Goal: Complete application form: Complete application form

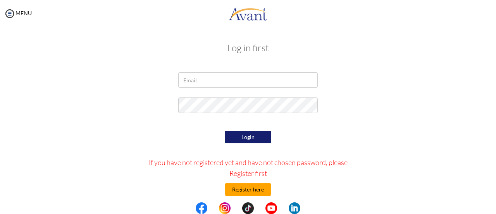
click at [259, 189] on button "Register here" at bounding box center [248, 189] width 47 height 12
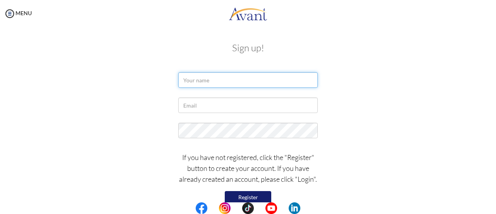
click at [232, 81] on input "text" at bounding box center [248, 80] width 140 height 16
type input "Patrick Noriel S. Jabagat"
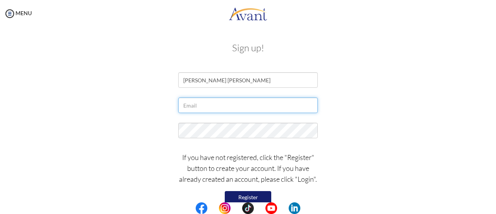
click at [226, 107] on input "text" at bounding box center [248, 105] width 140 height 16
type input "patricksamillano@gmail.com"
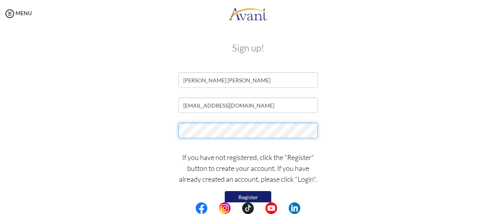
click at [159, 133] on div at bounding box center [248, 132] width 454 height 19
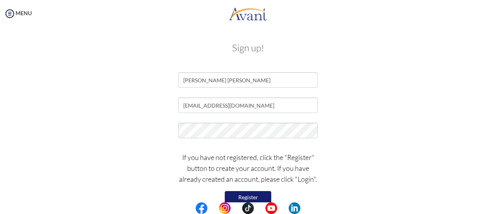
click at [260, 192] on button "Register" at bounding box center [248, 197] width 47 height 12
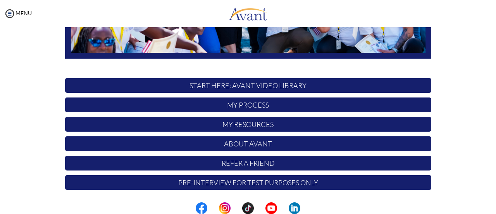
scroll to position [101, 0]
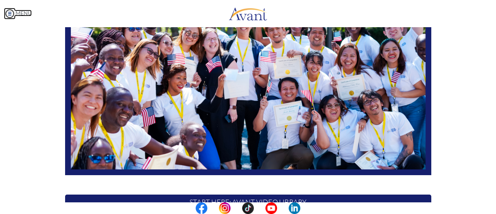
click at [11, 12] on img at bounding box center [10, 14] width 12 height 12
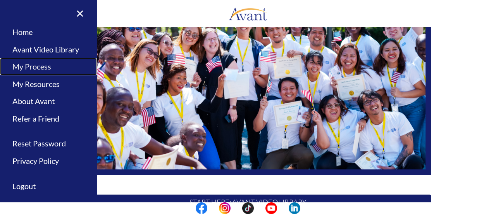
click at [47, 67] on link "My Process" at bounding box center [48, 66] width 97 height 17
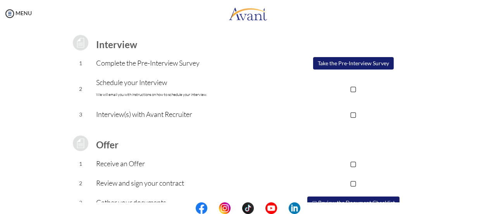
scroll to position [22, 0]
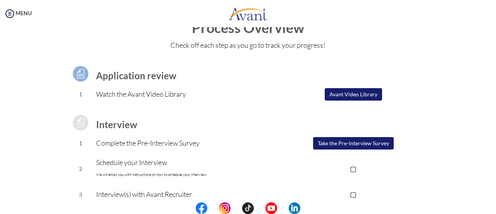
click at [346, 95] on button "Avant Video Library" at bounding box center [353, 94] width 57 height 12
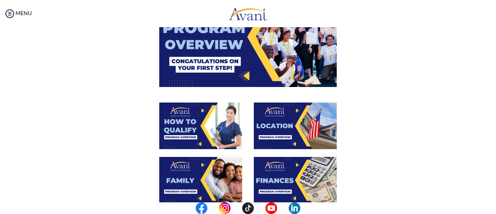
scroll to position [39, 0]
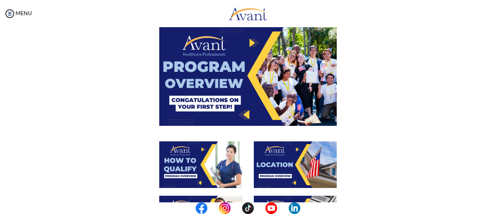
click at [273, 97] on img at bounding box center [248, 76] width 178 height 100
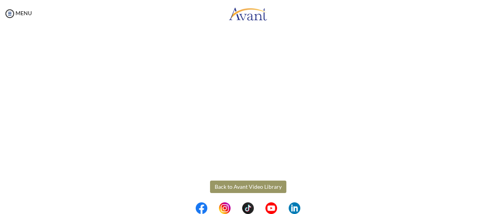
scroll to position [168, 0]
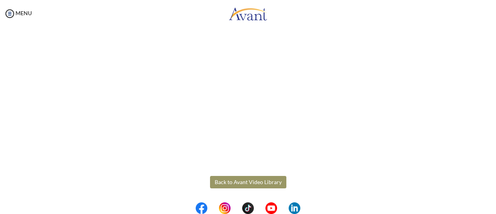
click at [266, 182] on body "Maintenance break. Please come back in 2 hours. MENU My Status What is the next…" at bounding box center [248, 107] width 496 height 214
click at [263, 182] on button "Back to Avant Video Library" at bounding box center [248, 182] width 76 height 12
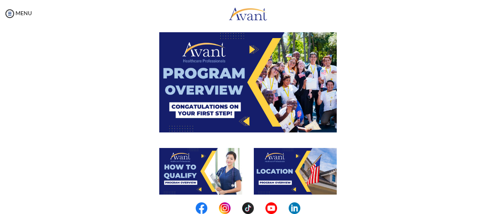
scroll to position [78, 0]
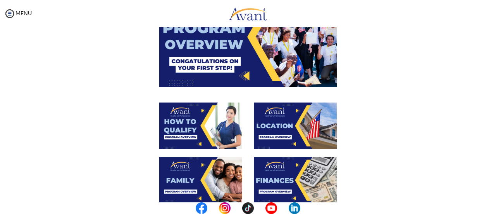
click at [249, 111] on div at bounding box center [295, 129] width 95 height 54
click at [209, 128] on img at bounding box center [200, 125] width 83 height 47
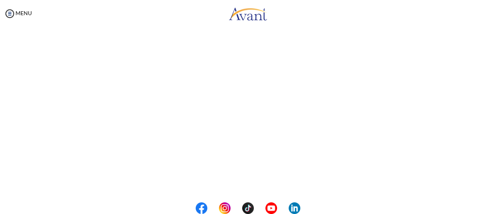
scroll to position [168, 0]
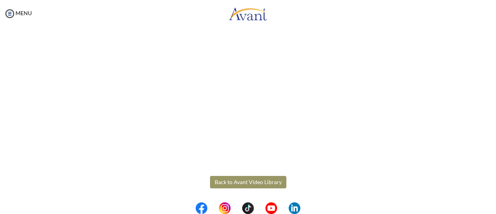
click at [257, 185] on body "Maintenance break. Please come back in 2 hours. MENU My Status What is the next…" at bounding box center [248, 107] width 496 height 214
click at [266, 179] on button "Back to Avant Video Library" at bounding box center [248, 182] width 76 height 12
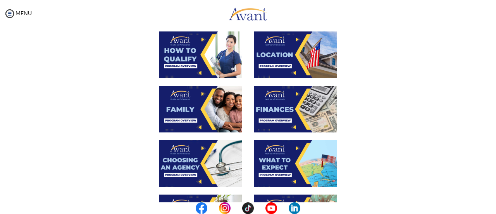
scroll to position [155, 0]
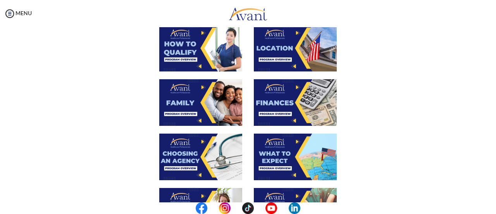
click at [289, 47] on img at bounding box center [295, 48] width 83 height 47
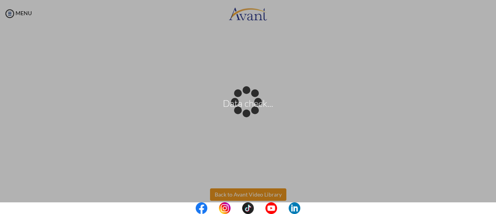
click at [268, 192] on body "Data check... Maintenance break. Please come back in 2 hours. MENU My Status Wh…" at bounding box center [248, 107] width 496 height 214
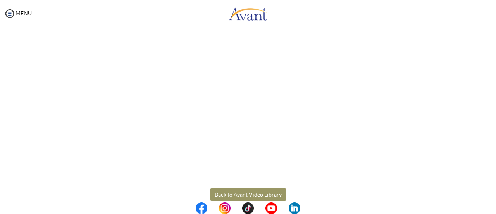
click at [256, 195] on button "Back to Avant Video Library" at bounding box center [248, 194] width 76 height 12
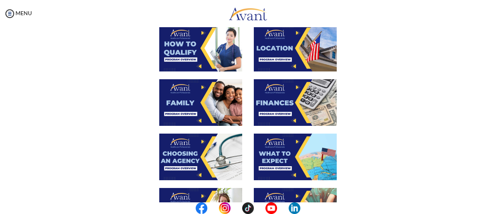
click at [201, 104] on img at bounding box center [200, 102] width 83 height 47
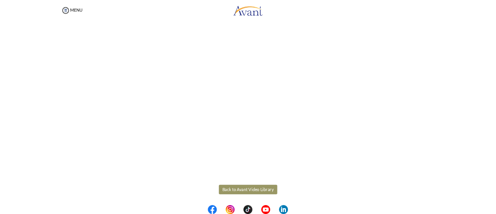
scroll to position [233, 0]
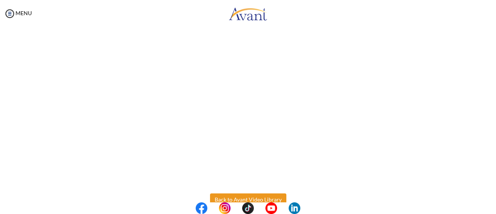
click at [267, 195] on body "Maintenance break. Please come back in 2 hours. MENU My Status What is the next…" at bounding box center [248, 107] width 496 height 214
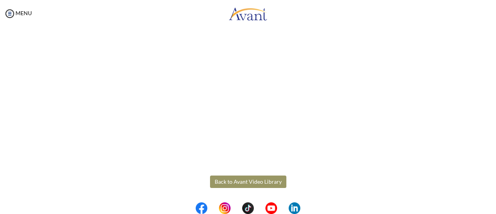
click at [258, 182] on button "Back to Avant Video Library" at bounding box center [248, 181] width 76 height 12
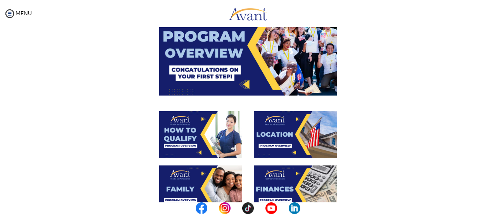
scroll to position [116, 0]
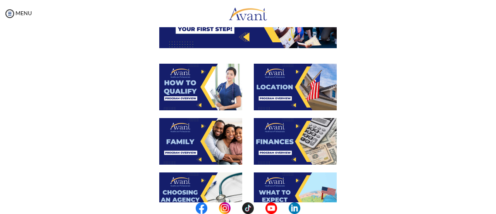
click at [273, 145] on img at bounding box center [295, 141] width 83 height 47
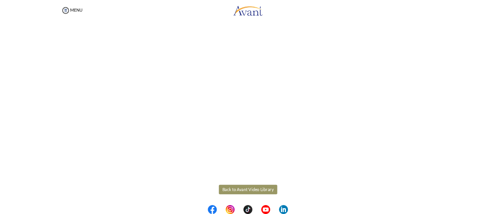
scroll to position [155, 0]
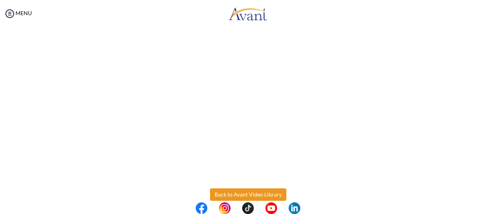
click at [256, 193] on body "Maintenance break. Please come back in 2 hours. MENU My Status What is the next…" at bounding box center [248, 107] width 496 height 214
click at [256, 193] on button "Back to Avant Video Library" at bounding box center [248, 194] width 76 height 12
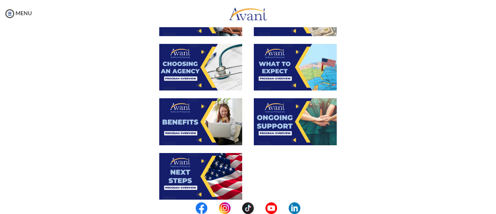
scroll to position [233, 0]
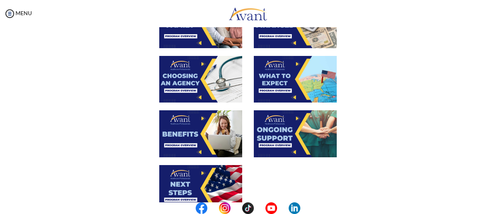
click at [200, 81] on img at bounding box center [200, 79] width 83 height 47
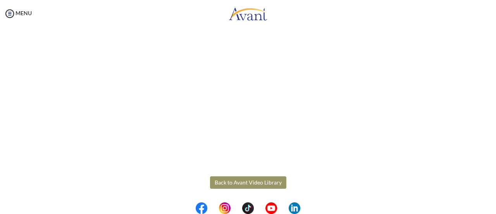
scroll to position [251, 0]
click at [246, 178] on body "Maintenance break. Please come back in 2 hours. MENU My Status What is the next…" at bounding box center [248, 107] width 496 height 214
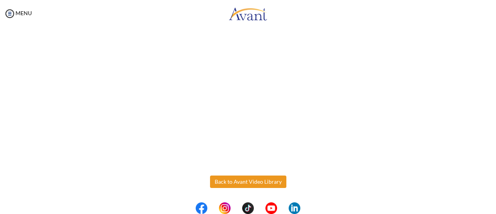
click at [246, 180] on button "Back to Avant Video Library" at bounding box center [248, 181] width 76 height 12
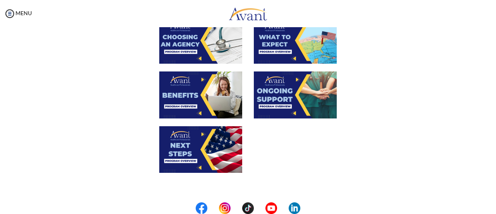
scroll to position [194, 0]
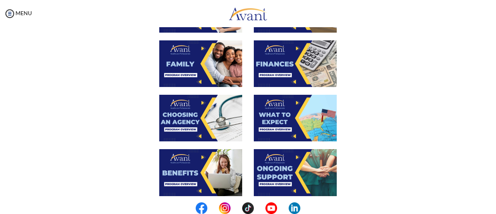
click at [281, 114] on img at bounding box center [295, 118] width 83 height 47
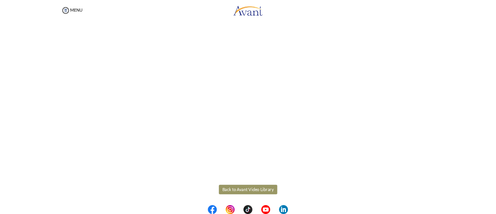
scroll to position [233, 0]
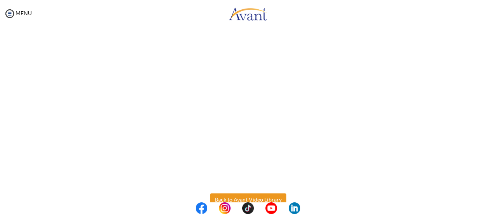
click at [255, 198] on body "Maintenance break. Please come back in 2 hours. MENU My Status What is the next…" at bounding box center [248, 107] width 496 height 214
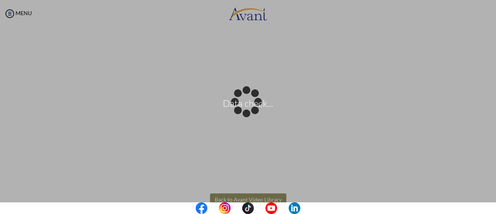
click at [254, 112] on div "Data check..." at bounding box center [248, 107] width 11 height 11
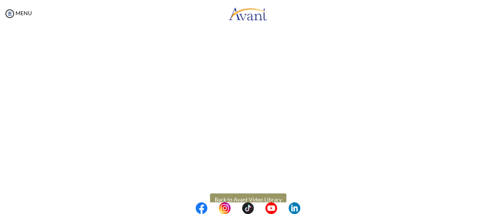
click at [255, 197] on button "Back to Avant Video Library" at bounding box center [248, 199] width 76 height 12
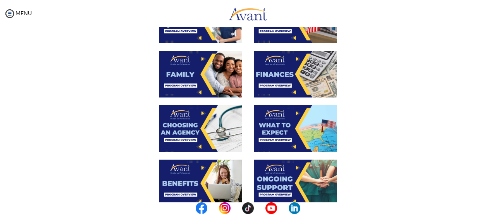
scroll to position [194, 0]
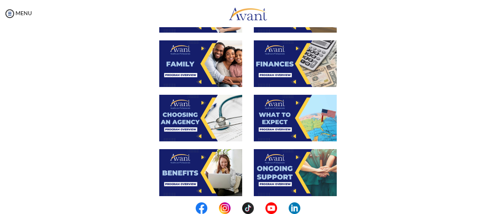
click at [191, 166] on img at bounding box center [200, 172] width 83 height 47
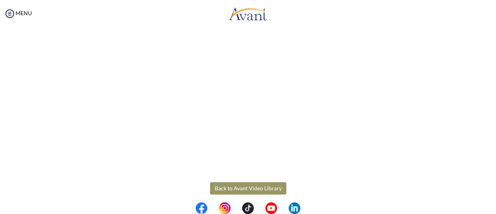
scroll to position [251, 0]
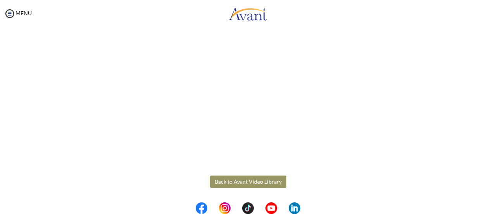
click at [272, 179] on body "Maintenance break. Please come back in 2 hours. MENU My Status What is the next…" at bounding box center [248, 107] width 496 height 214
click at [265, 180] on button "Back to Avant Video Library" at bounding box center [248, 181] width 76 height 12
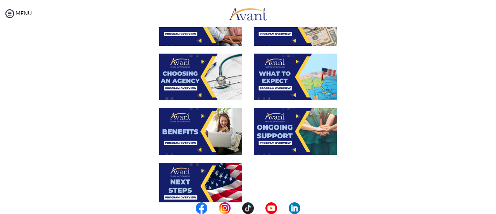
scroll to position [233, 0]
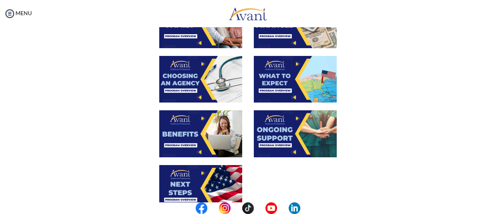
click at [197, 129] on img at bounding box center [200, 133] width 83 height 47
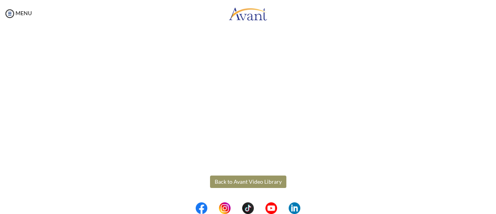
click at [251, 182] on button "Back to Avant Video Library" at bounding box center [248, 181] width 76 height 12
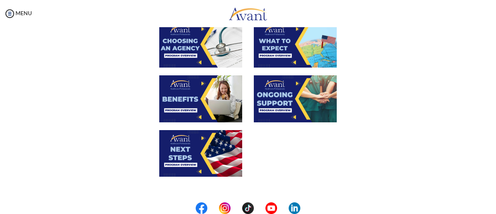
scroll to position [242, 0]
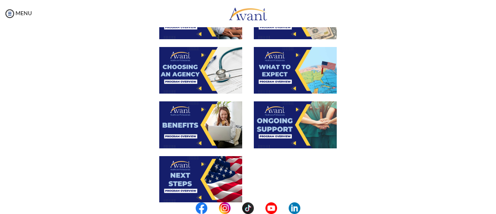
click at [287, 128] on img at bounding box center [295, 124] width 83 height 47
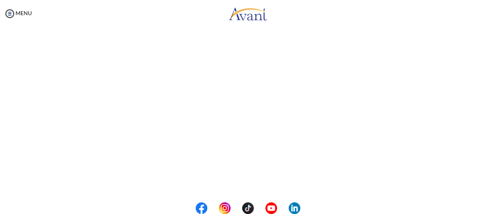
scroll to position [251, 0]
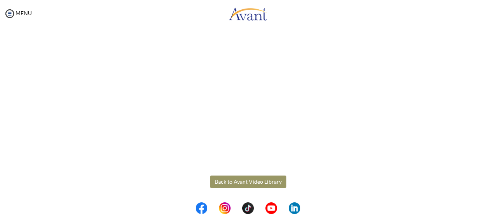
click at [251, 185] on body "Maintenance break. Please come back in 2 hours. MENU My Status What is the next…" at bounding box center [248, 107] width 496 height 214
click at [259, 181] on button "Back to Avant Video Library" at bounding box center [248, 181] width 76 height 12
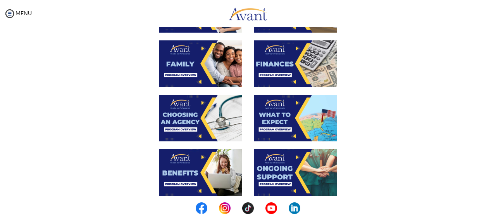
scroll to position [319, 0]
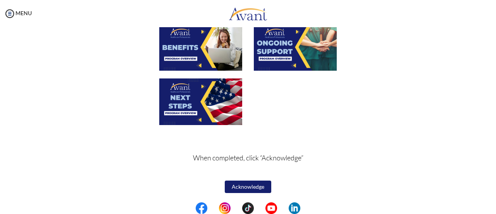
click at [225, 104] on img at bounding box center [200, 101] width 83 height 47
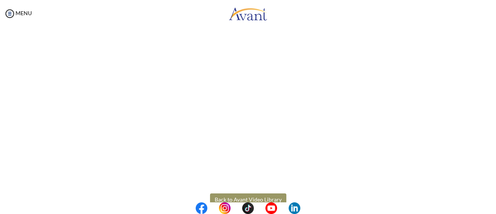
scroll to position [251, 0]
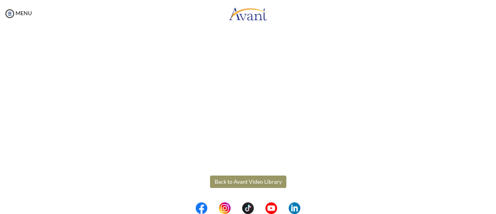
click at [265, 181] on body "Maintenance break. Please come back in 2 hours. MENU My Status What is the next…" at bounding box center [248, 107] width 496 height 214
click at [261, 180] on button "Back to Avant Video Library" at bounding box center [248, 181] width 76 height 12
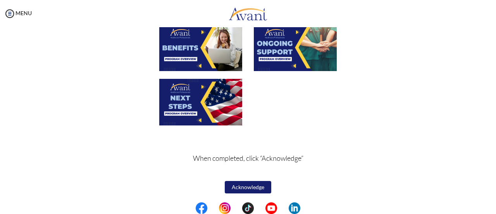
scroll to position [319, 0]
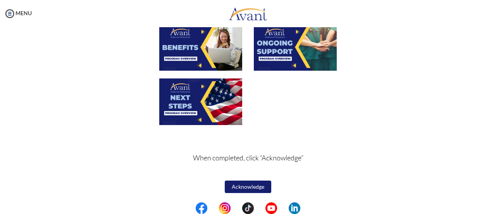
click at [254, 182] on button "Acknowledge" at bounding box center [248, 186] width 47 height 12
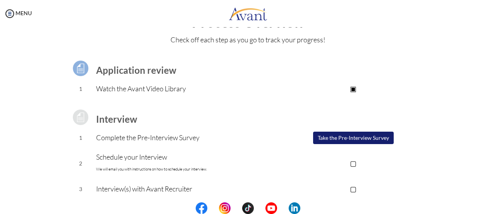
scroll to position [78, 0]
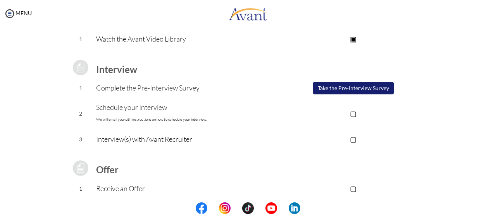
click at [335, 89] on button "Take the Pre-Interview Survey" at bounding box center [353, 88] width 81 height 12
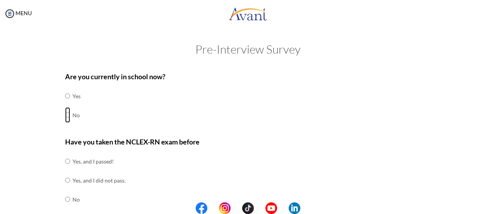
click at [66, 115] on input "radio" at bounding box center [67, 115] width 5 height 16
radio input "true"
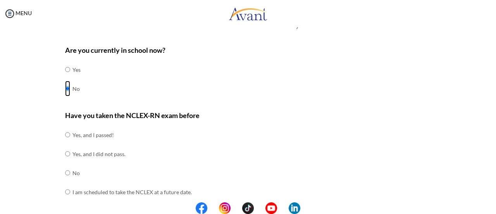
scroll to position [39, 0]
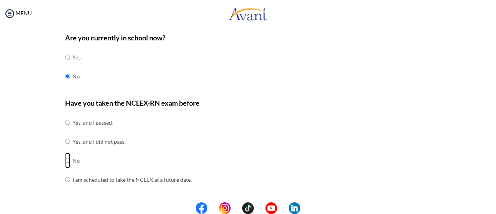
click at [65, 160] on input "radio" at bounding box center [67, 160] width 5 height 16
radio input "true"
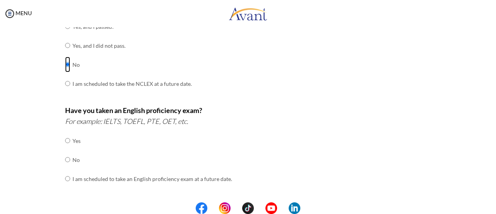
scroll to position [155, 0]
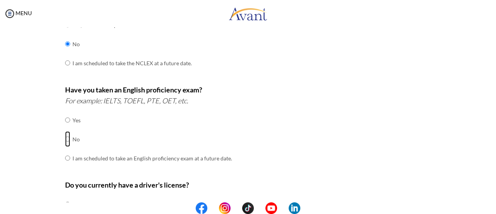
click at [65, 139] on input "radio" at bounding box center [67, 139] width 5 height 16
radio input "true"
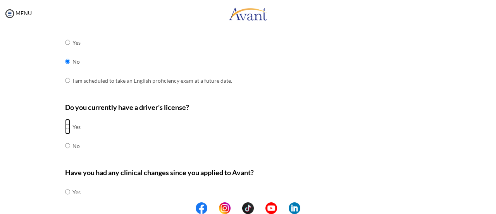
click at [65, 126] on input "radio" at bounding box center [67, 127] width 5 height 16
radio input "true"
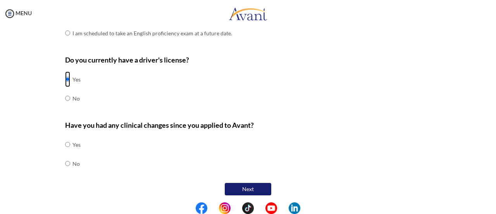
scroll to position [281, 0]
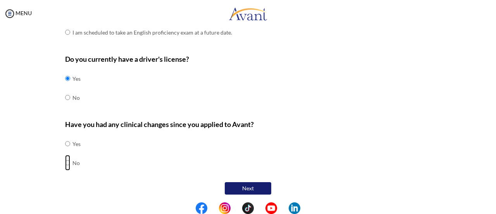
click at [65, 160] on input "radio" at bounding box center [67, 163] width 5 height 16
radio input "true"
click at [242, 183] on button "Next" at bounding box center [248, 188] width 47 height 12
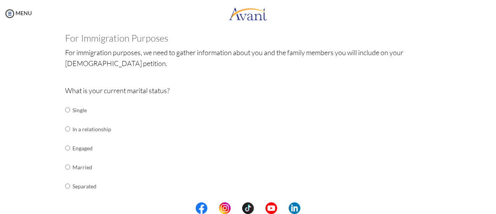
scroll to position [54, 0]
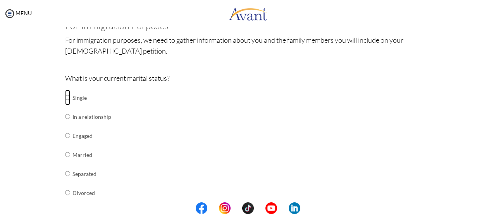
click at [65, 96] on input "radio" at bounding box center [67, 98] width 5 height 16
radio input "true"
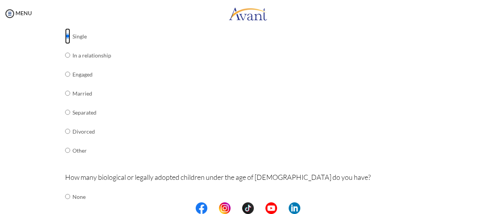
scroll to position [209, 0]
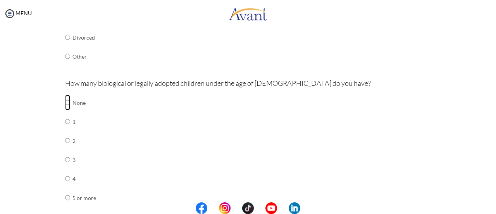
click at [67, 103] on tr "None" at bounding box center [80, 102] width 31 height 19
click at [65, 100] on input "radio" at bounding box center [67, 103] width 5 height 16
radio input "true"
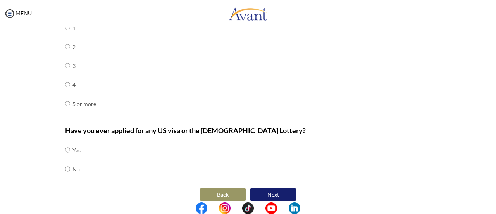
scroll to position [310, 0]
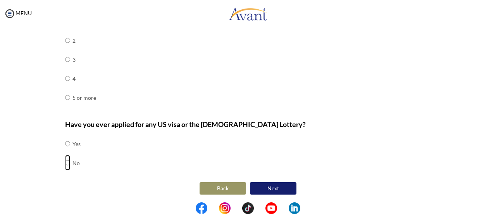
click at [65, 163] on input "radio" at bounding box center [67, 163] width 5 height 16
radio input "true"
click at [267, 188] on button "Next" at bounding box center [273, 188] width 47 height 12
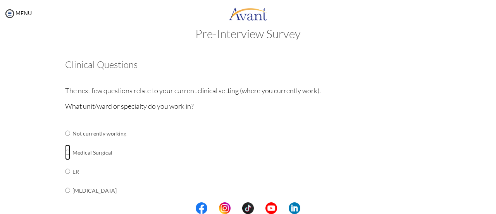
click at [66, 153] on input "radio" at bounding box center [67, 152] width 5 height 16
radio input "true"
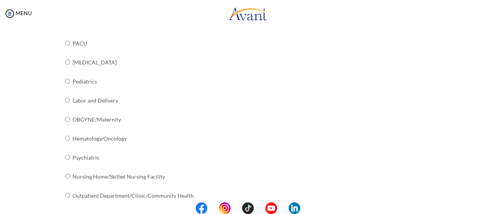
scroll to position [346, 0]
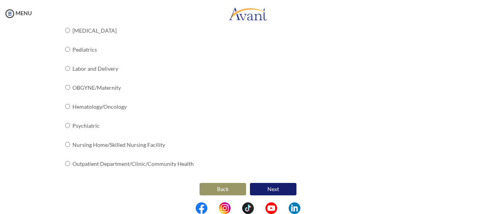
click at [261, 185] on button "Next" at bounding box center [273, 189] width 47 height 12
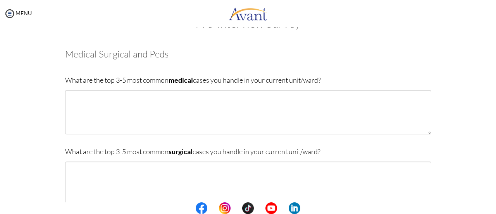
scroll to position [16, 0]
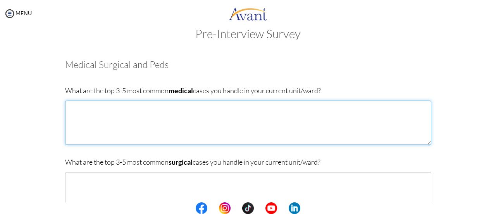
click at [213, 110] on textarea at bounding box center [248, 122] width 367 height 44
click at [195, 113] on textarea "1." at bounding box center [248, 122] width 367 height 44
click at [164, 110] on textarea "1. Chronic Obstructive" at bounding box center [248, 122] width 367 height 44
click at [72, 107] on textarea "1. [MEDICAL_DATA]" at bounding box center [248, 122] width 367 height 44
click at [193, 107] on textarea "[MEDICAL_DATA]" at bounding box center [248, 122] width 367 height 44
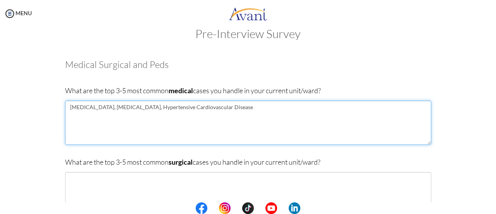
type textarea "[MEDICAL_DATA], [MEDICAL_DATA], Hypertensive Cardiovascular Disease"
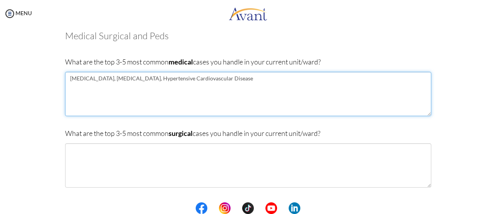
scroll to position [93, 0]
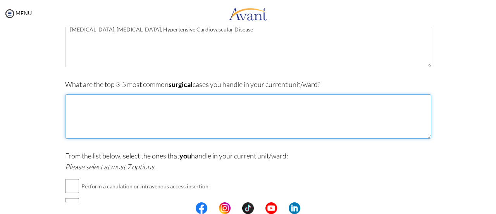
click at [199, 99] on textarea at bounding box center [248, 116] width 367 height 44
click at [168, 105] on textarea "[MEDICAL_DATA], [MEDICAL_DATA]," at bounding box center [248, 116] width 367 height 44
click at [247, 106] on textarea "[MEDICAL_DATA], [MEDICAL_DATA]," at bounding box center [248, 116] width 367 height 44
type textarea "[MEDICAL_DATA], [MEDICAL_DATA], [MEDICAL_DATA], [MEDICAL_DATA]"
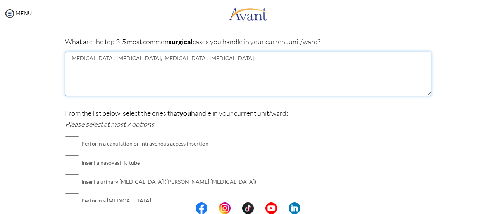
scroll to position [171, 0]
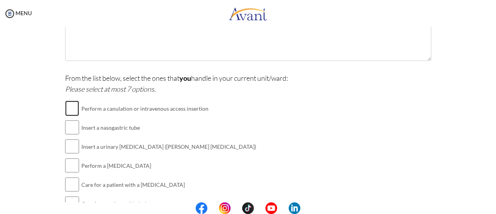
click at [69, 109] on input "checkbox" at bounding box center [72, 108] width 14 height 16
checkbox input "true"
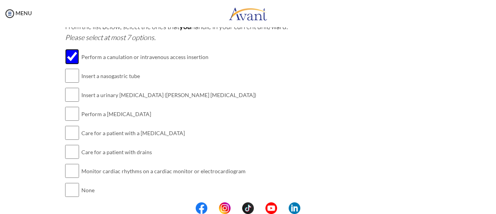
scroll to position [248, 0]
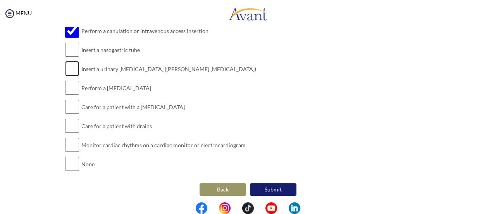
click at [66, 66] on input "checkbox" at bounding box center [72, 69] width 14 height 16
checkbox input "true"
click at [73, 86] on input "checkbox" at bounding box center [72, 88] width 14 height 16
checkbox input "true"
click at [69, 105] on input "checkbox" at bounding box center [72, 107] width 14 height 16
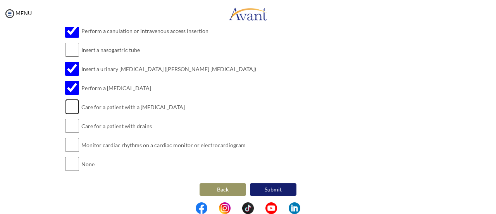
checkbox input "true"
click at [70, 124] on input "checkbox" at bounding box center [72, 126] width 14 height 16
checkbox input "true"
click at [72, 145] on input "checkbox" at bounding box center [72, 145] width 14 height 16
checkbox input "true"
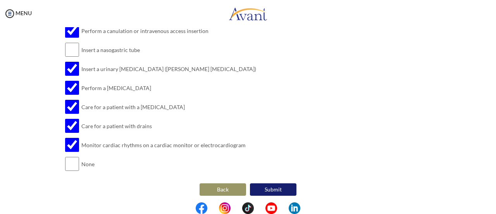
click at [269, 187] on button "Submit" at bounding box center [273, 189] width 47 height 12
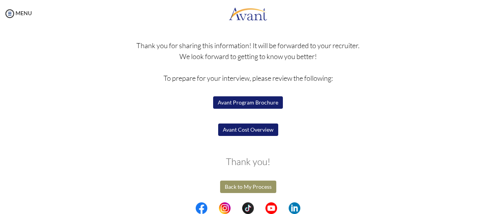
scroll to position [22, 0]
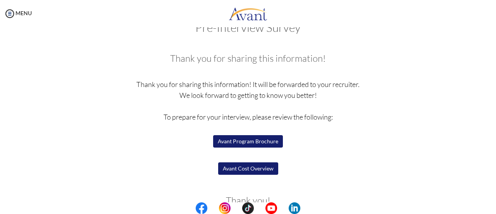
click at [270, 141] on button "Avant Program Brochure" at bounding box center [248, 141] width 70 height 12
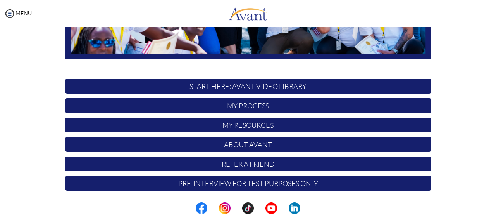
scroll to position [217, 0]
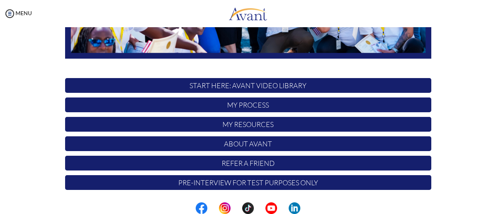
click at [279, 184] on p "Pre-Interview for test purposes only" at bounding box center [248, 182] width 367 height 15
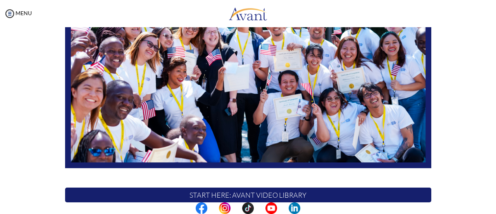
scroll to position [194, 0]
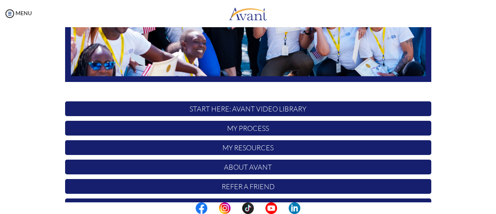
click at [249, 143] on p "My Resources" at bounding box center [248, 147] width 367 height 15
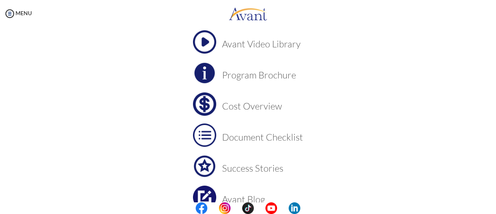
scroll to position [0, 0]
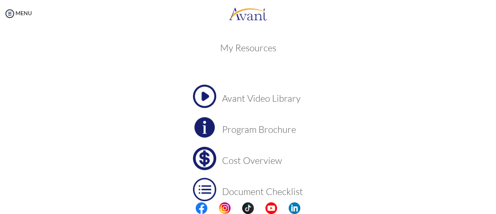
scroll to position [100, 0]
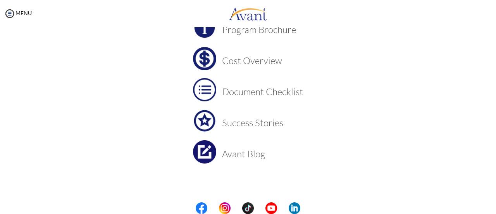
click at [205, 144] on img at bounding box center [204, 151] width 23 height 23
click at [9, 19] on div "MENU" at bounding box center [16, 107] width 32 height 214
click at [12, 14] on img at bounding box center [10, 14] width 12 height 12
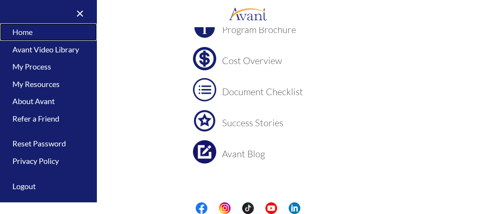
click at [34, 35] on link "Home" at bounding box center [48, 31] width 97 height 17
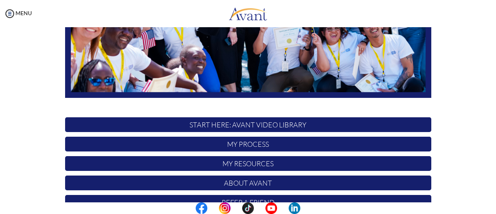
scroll to position [217, 0]
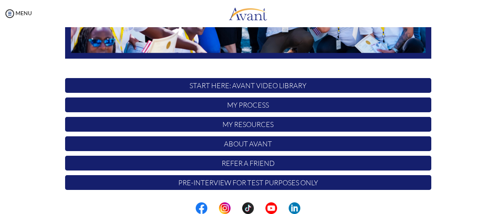
click at [257, 142] on p "About Avant" at bounding box center [248, 143] width 367 height 15
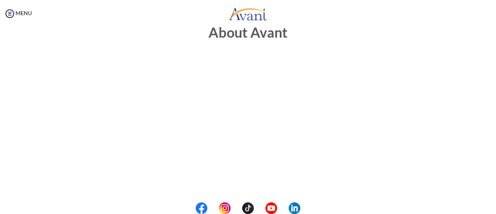
scroll to position [0, 0]
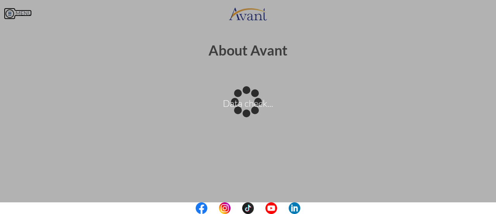
click at [12, 11] on body "Data check... Maintenance break. Please come back in 2 hours. MENU My Status Wh…" at bounding box center [248, 107] width 496 height 214
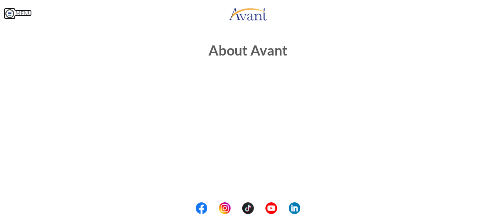
click at [11, 10] on img at bounding box center [10, 14] width 12 height 12
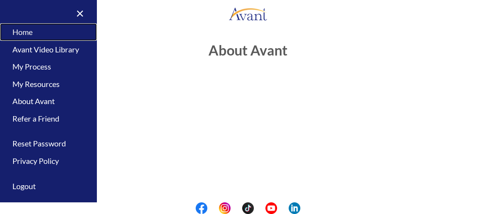
click at [30, 34] on link "Home" at bounding box center [48, 31] width 97 height 17
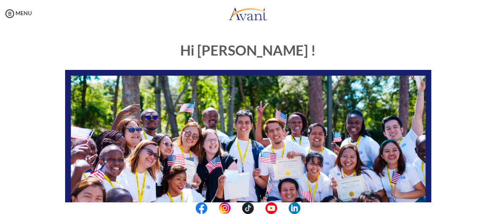
drag, startPoint x: 283, startPoint y: 0, endPoint x: 315, endPoint y: 27, distance: 41.6
click at [315, 27] on div "MENU" at bounding box center [248, 14] width 496 height 29
